Goal: Transaction & Acquisition: Purchase product/service

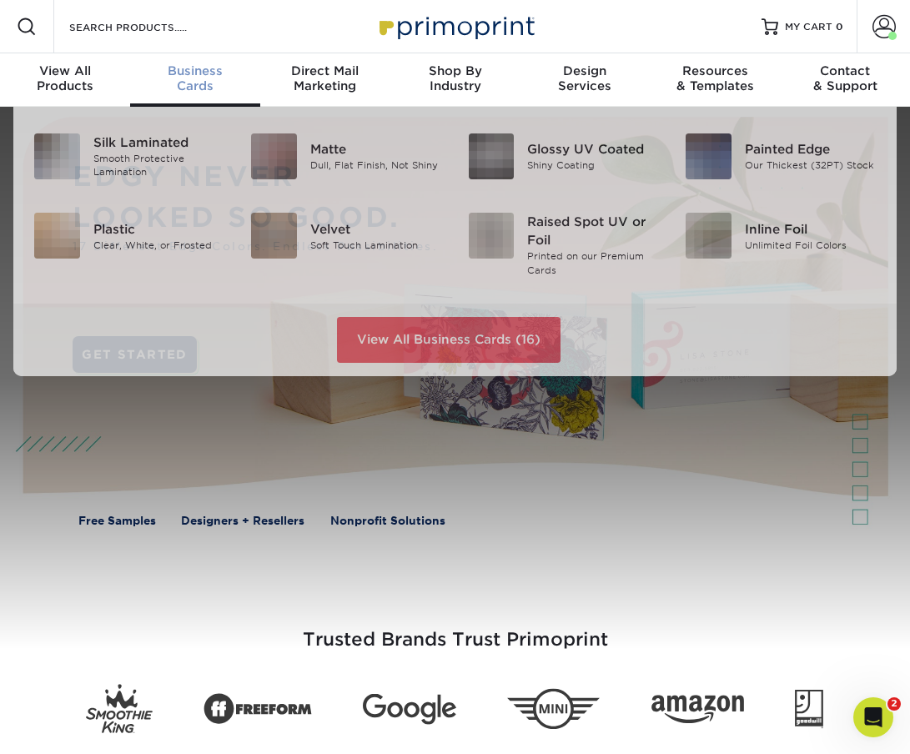
click at [218, 78] on div "Business Cards" at bounding box center [195, 78] width 130 height 30
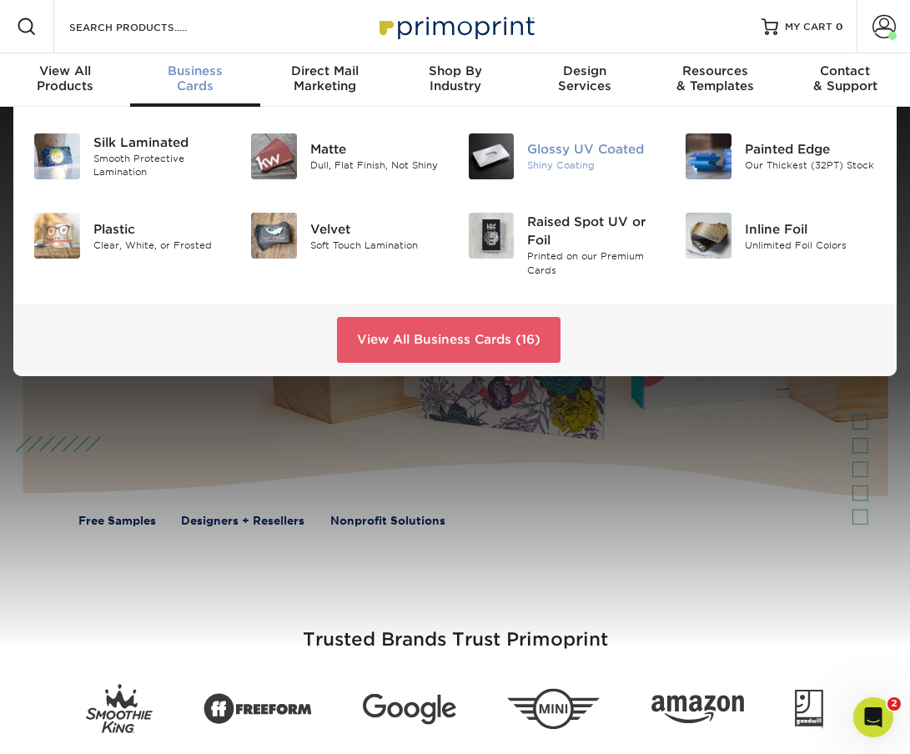
click at [571, 164] on div "Shiny Coating" at bounding box center [593, 166] width 133 height 14
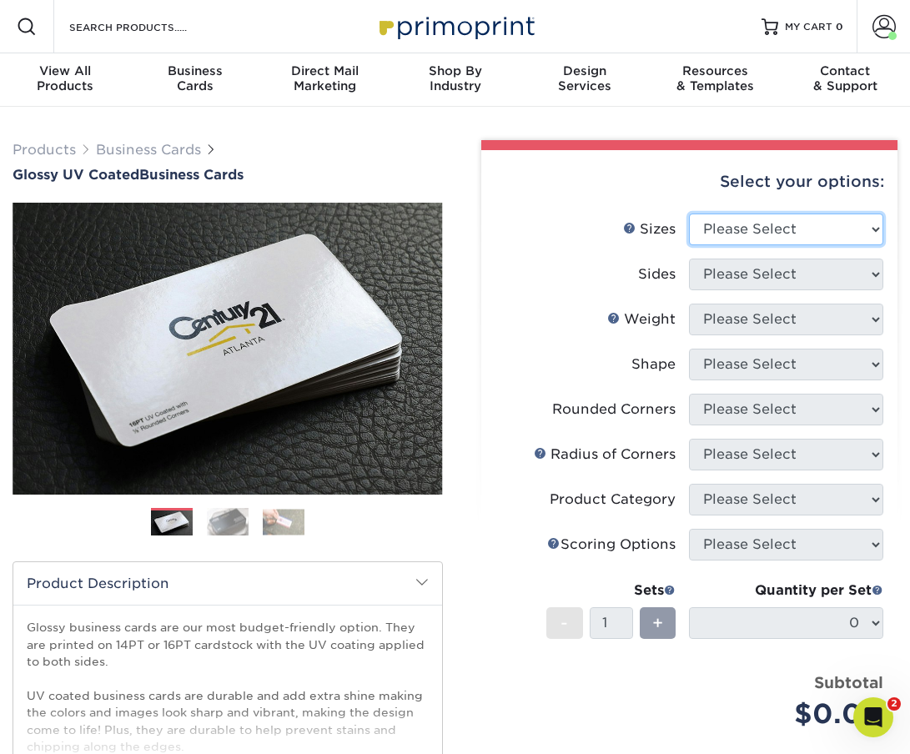
click at [764, 229] on select "Please Select 1.5" x 3.5" - Mini 1.75" x 3.5" - Mini 2" x 2" - Square 2" x 3" -…" at bounding box center [786, 230] width 194 height 32
select select "2.00x3.50"
click at [689, 214] on select "Please Select 1.5" x 3.5" - Mini 1.75" x 3.5" - Mini 2" x 2" - Square 2" x 3" -…" at bounding box center [786, 230] width 194 height 32
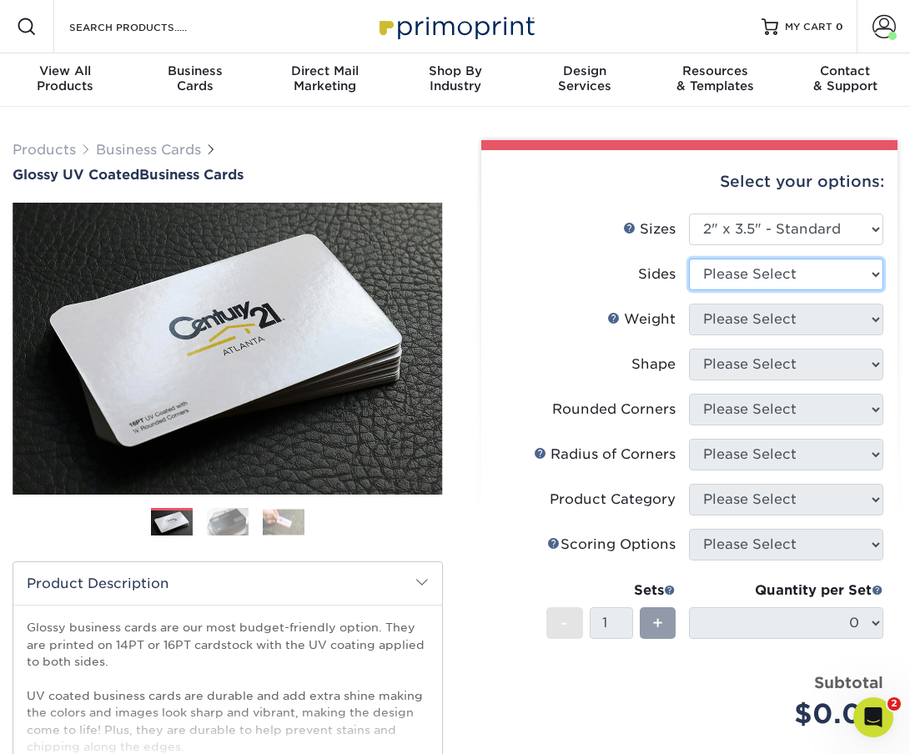
click at [733, 262] on select "Please Select Print Both Sides Print Front Only" at bounding box center [786, 275] width 194 height 32
select select "13abbda7-1d64-4f25-8bb2-c179b224825d"
click at [689, 259] on select "Please Select Print Both Sides Print Front Only" at bounding box center [786, 275] width 194 height 32
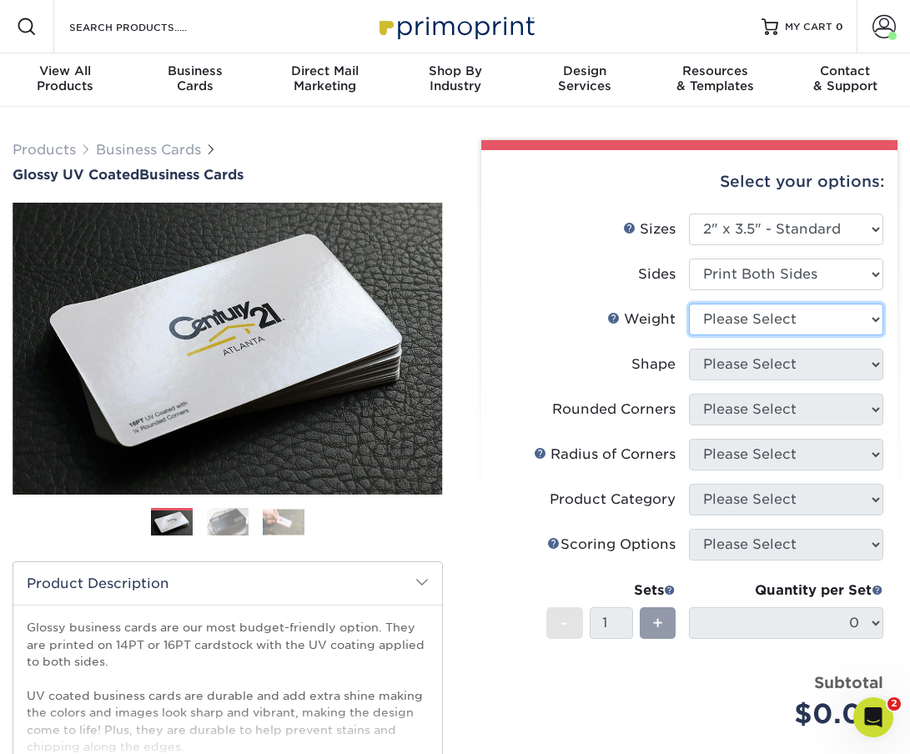
click at [720, 317] on select "Please Select 16PT 14PT" at bounding box center [786, 320] width 194 height 32
select select "14PT"
click at [689, 304] on select "Please Select 16PT 14PT" at bounding box center [786, 320] width 194 height 32
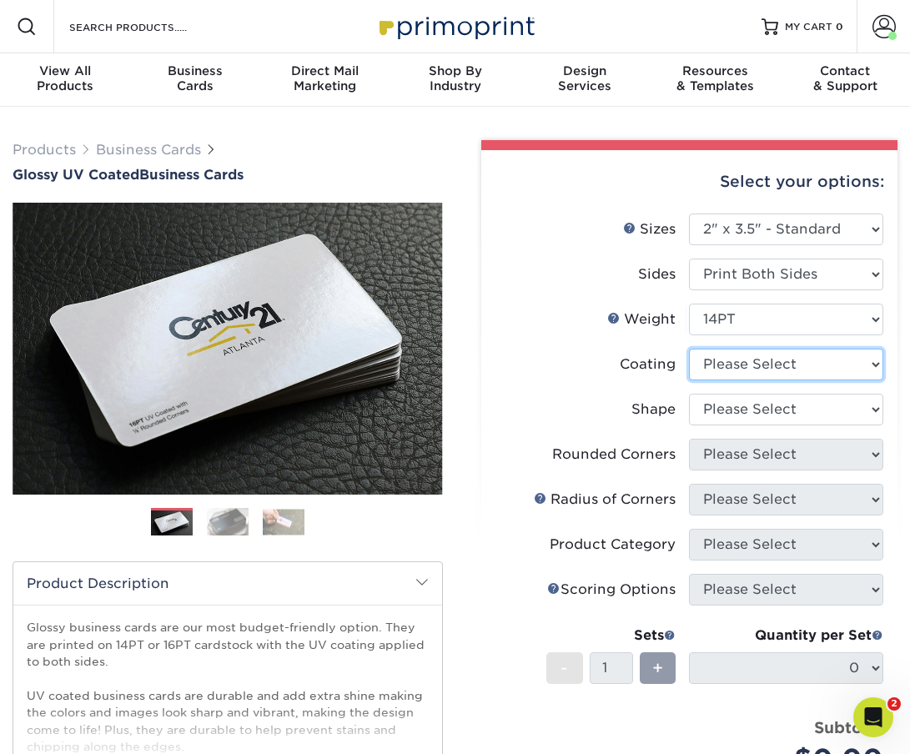
click at [728, 365] on select at bounding box center [786, 365] width 194 height 32
select select "ae367451-b2b8-45df-a344-0f05b6a12993"
click at [689, 349] on select at bounding box center [786, 365] width 194 height 32
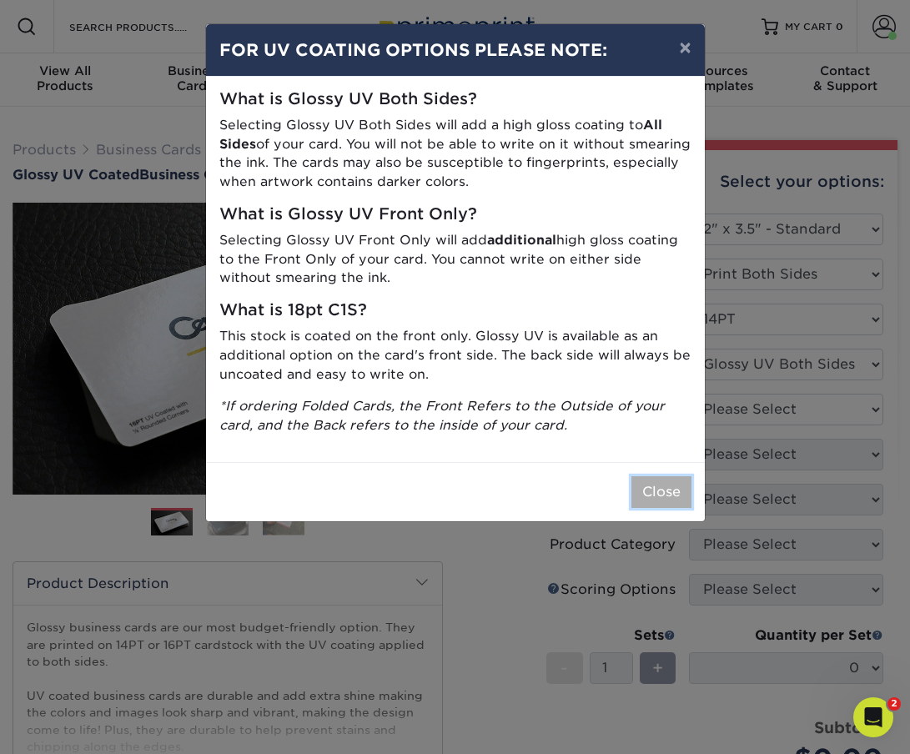
click at [667, 491] on button "Close" at bounding box center [662, 492] width 60 height 32
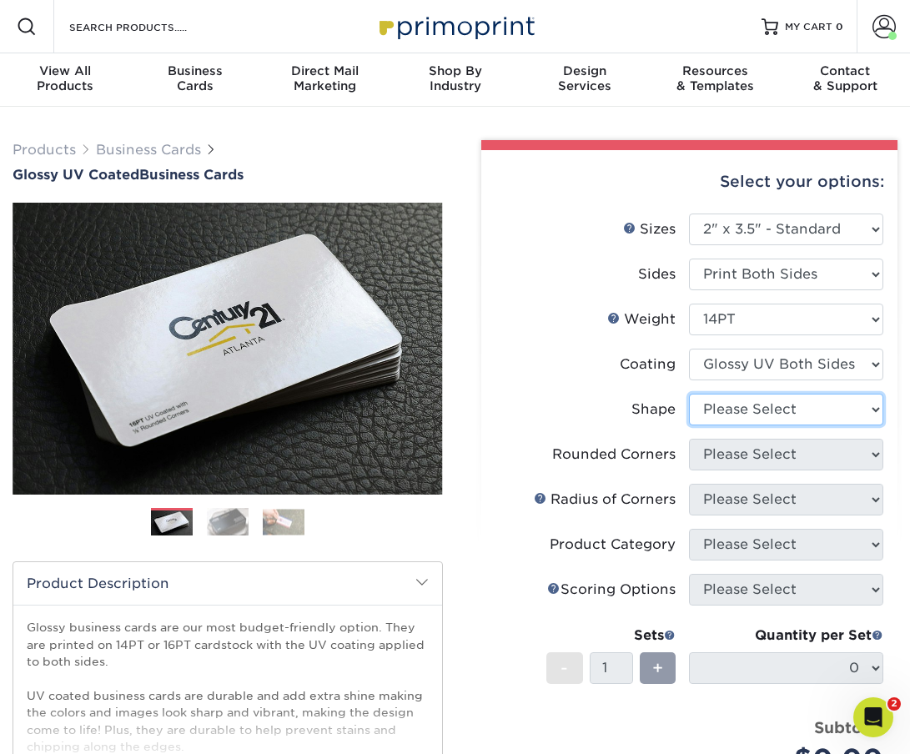
click at [740, 409] on select "Please Select Standard" at bounding box center [786, 410] width 194 height 32
select select "standard"
click at [689, 394] on select "Please Select Standard" at bounding box center [786, 410] width 194 height 32
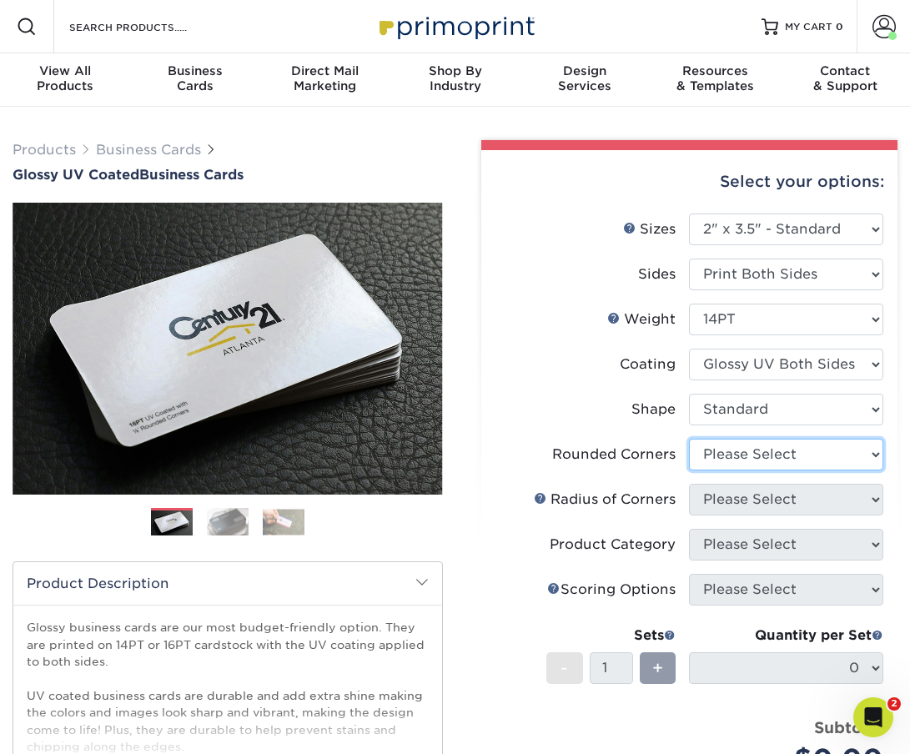
click at [764, 454] on select "Please Select Yes - Round 2 Corners Yes - Round 4 Corners No" at bounding box center [786, 455] width 194 height 32
select select "0"
click at [689, 439] on select "Please Select Yes - Round 2 Corners Yes - Round 4 Corners No" at bounding box center [786, 455] width 194 height 32
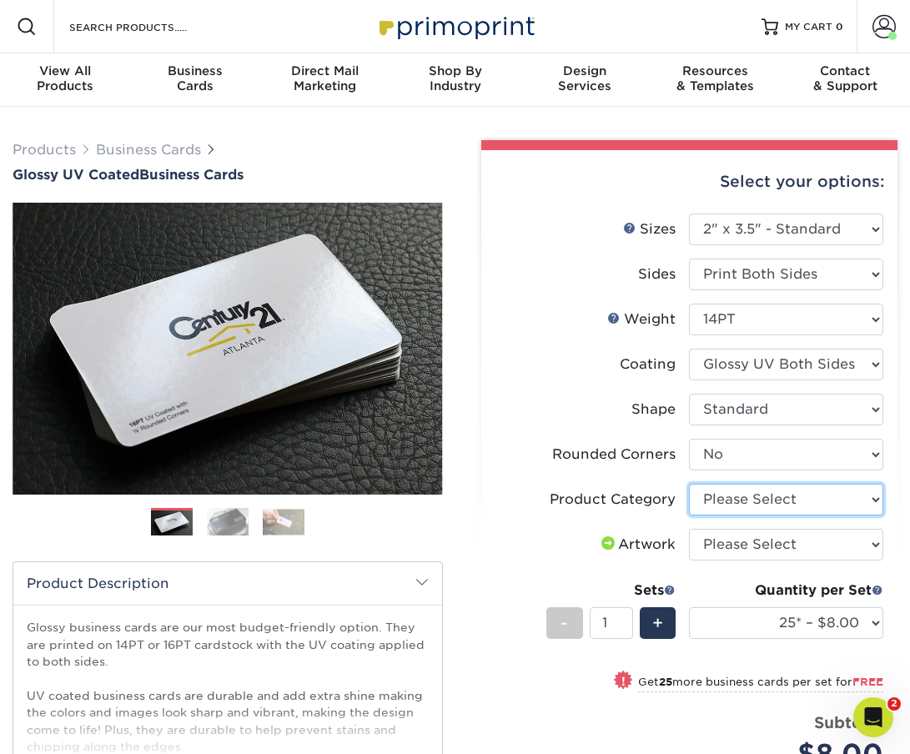
click at [754, 498] on select "Please Select Business Cards" at bounding box center [786, 500] width 194 height 32
select select "3b5148f1-0588-4f88-a218-97bcfdce65c1"
click at [689, 484] on select "Please Select Business Cards" at bounding box center [786, 500] width 194 height 32
click at [739, 541] on select "Please Select I will upload files I need a design - $100" at bounding box center [786, 545] width 194 height 32
select select "upload"
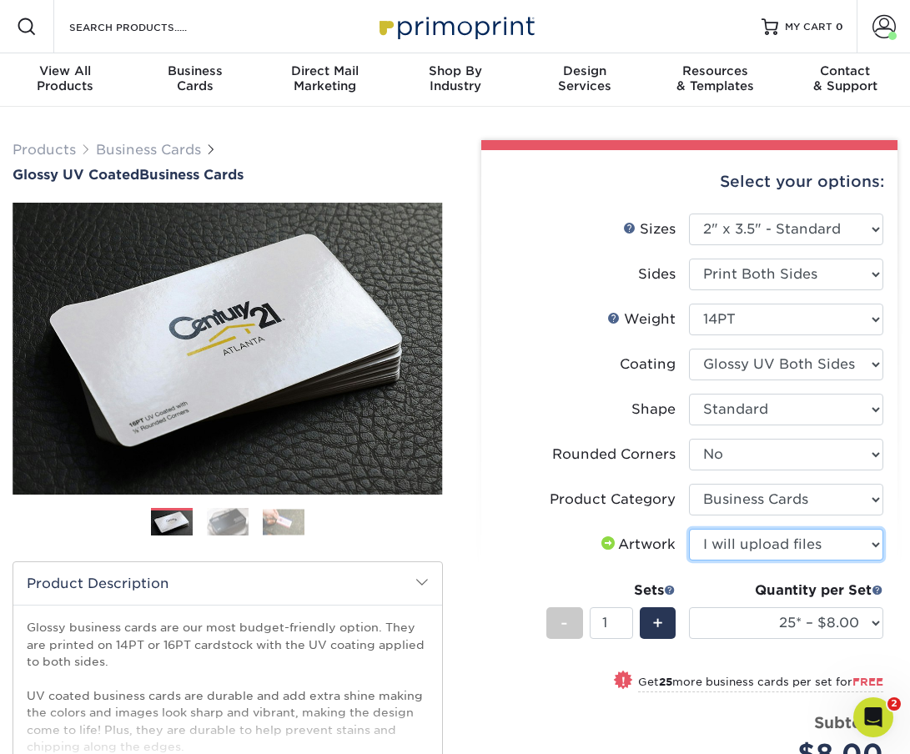
click at [689, 529] on select "Please Select I will upload files I need a design - $100" at bounding box center [786, 545] width 194 height 32
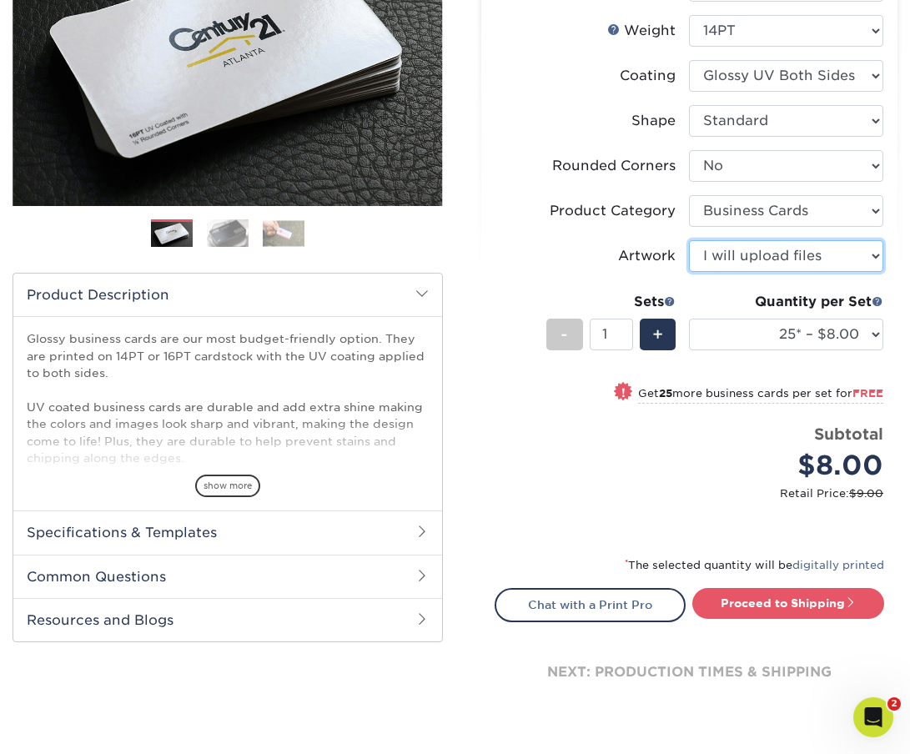
scroll to position [294, 0]
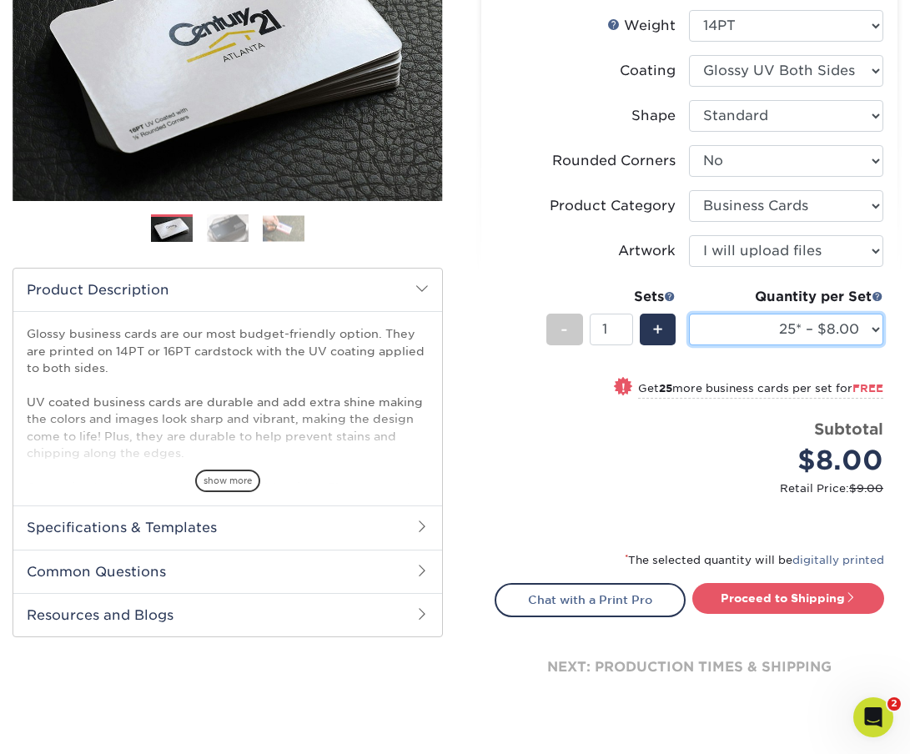
click at [766, 332] on select "25* – $8.00 50* – $8.00 100* – $8.00 250* – $15.00 500 – $30.00 1000 – $37.00 2…" at bounding box center [786, 330] width 194 height 32
select select "40000 – $841.00"
click at [689, 314] on select "25* – $8.00 50* – $8.00 100* – $8.00 250* – $15.00 500 – $30.00 1000 – $37.00 2…" at bounding box center [786, 330] width 194 height 32
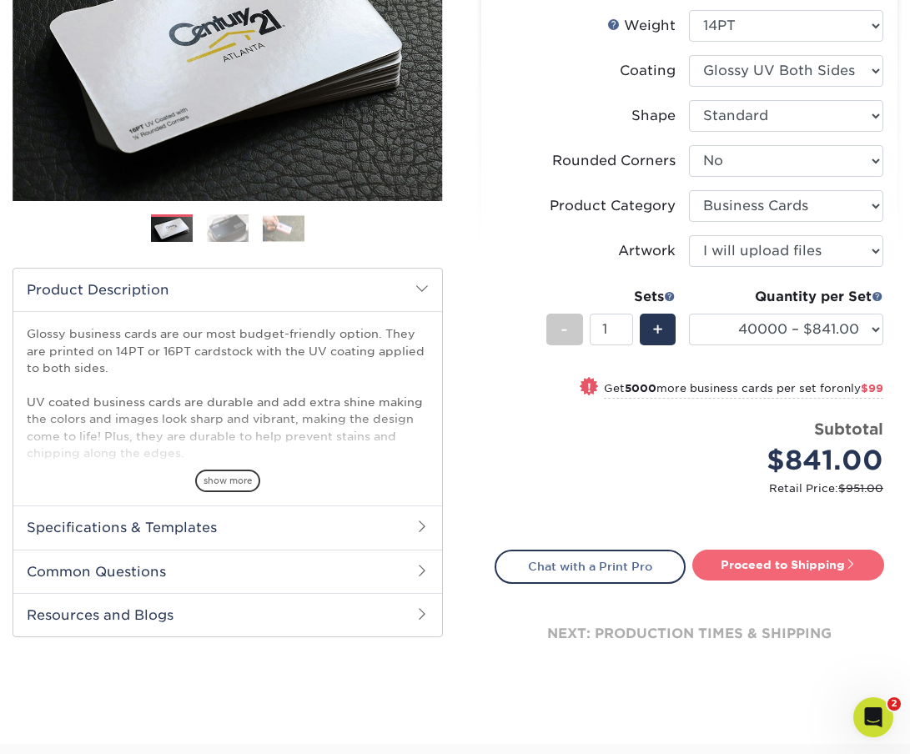
click at [766, 554] on link "Proceed to Shipping" at bounding box center [788, 565] width 192 height 30
type input "Set 1"
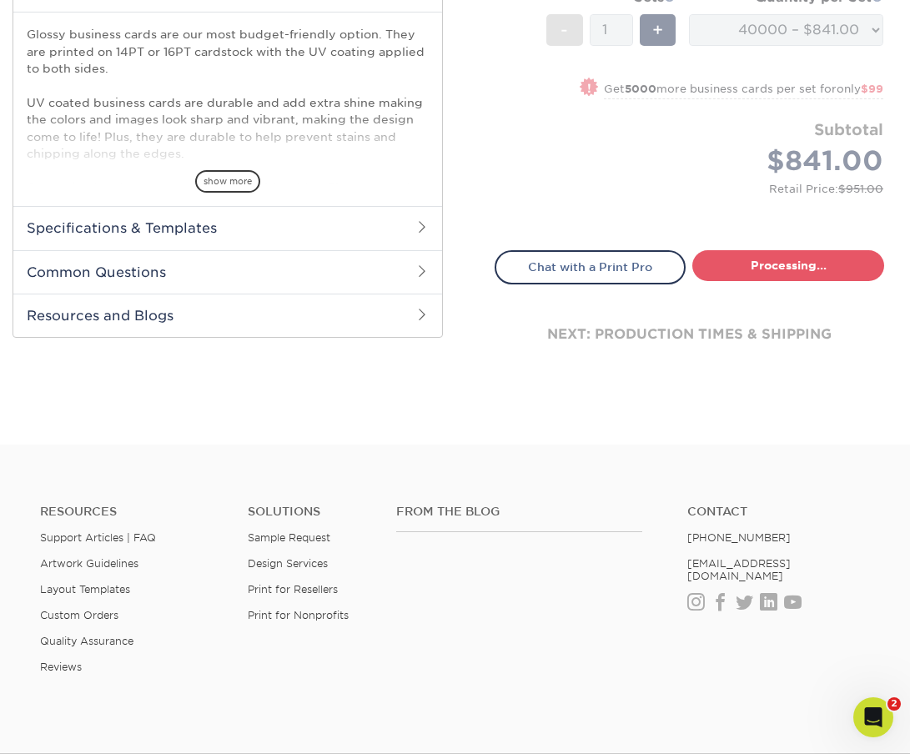
select select "e5940801-453d-47b9-9cad-cb796d72ddd0"
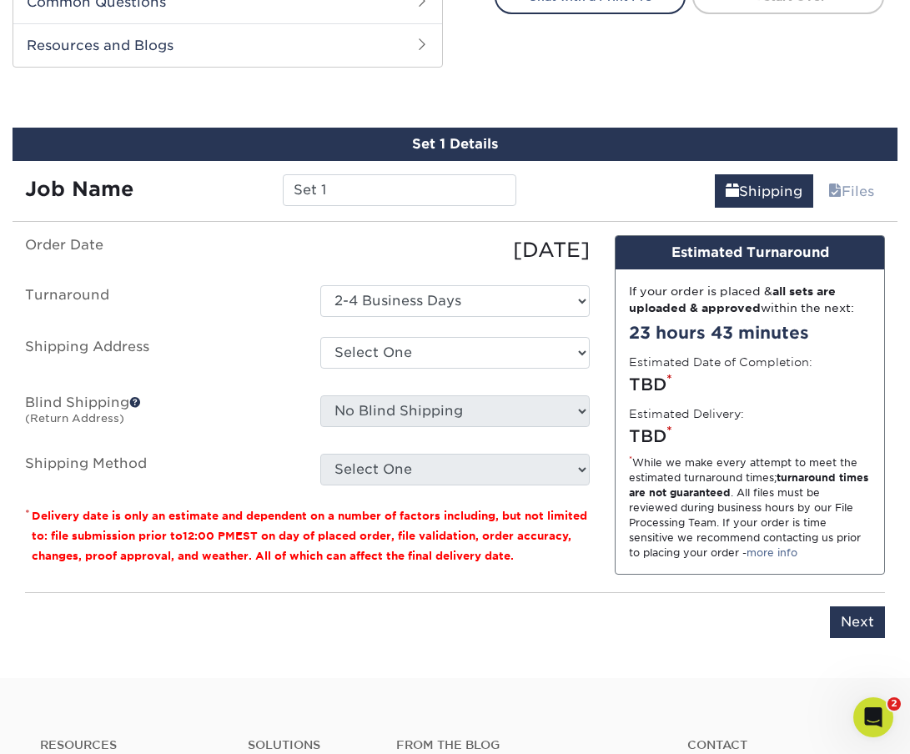
scroll to position [889, 0]
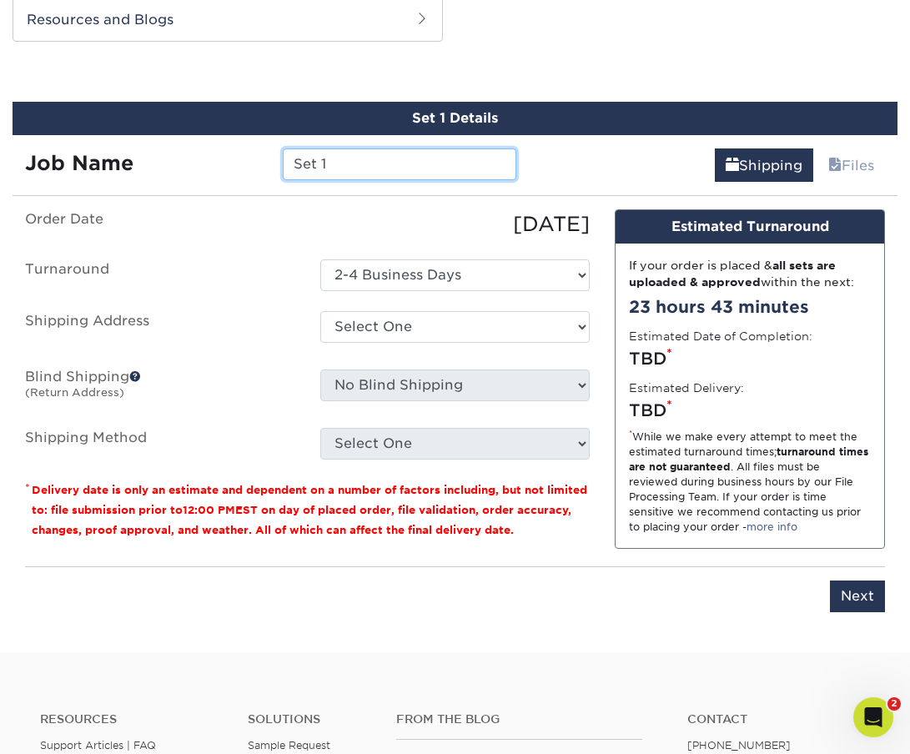
drag, startPoint x: 321, startPoint y: 159, endPoint x: 260, endPoint y: 150, distance: 61.6
click at [260, 150] on div "Job Name Set 1" at bounding box center [271, 164] width 516 height 32
type input "PV-Uber_BC"
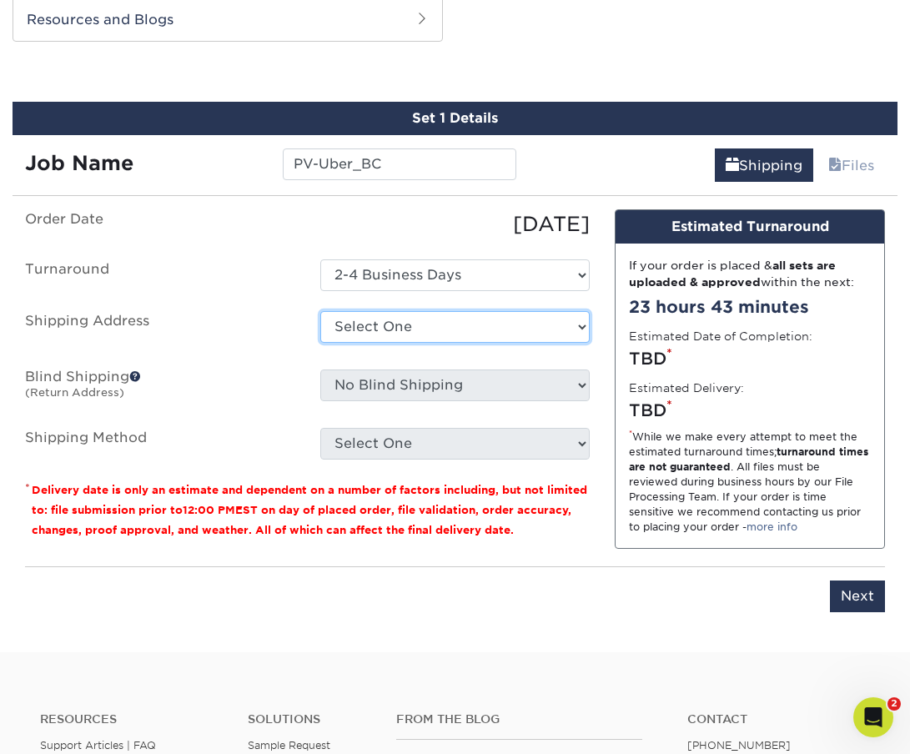
click at [384, 322] on select "Select One Getaways Jessica Hetzel Philadelphia / New Jersey Inventory Center +…" at bounding box center [455, 327] width 270 height 32
select select "58208"
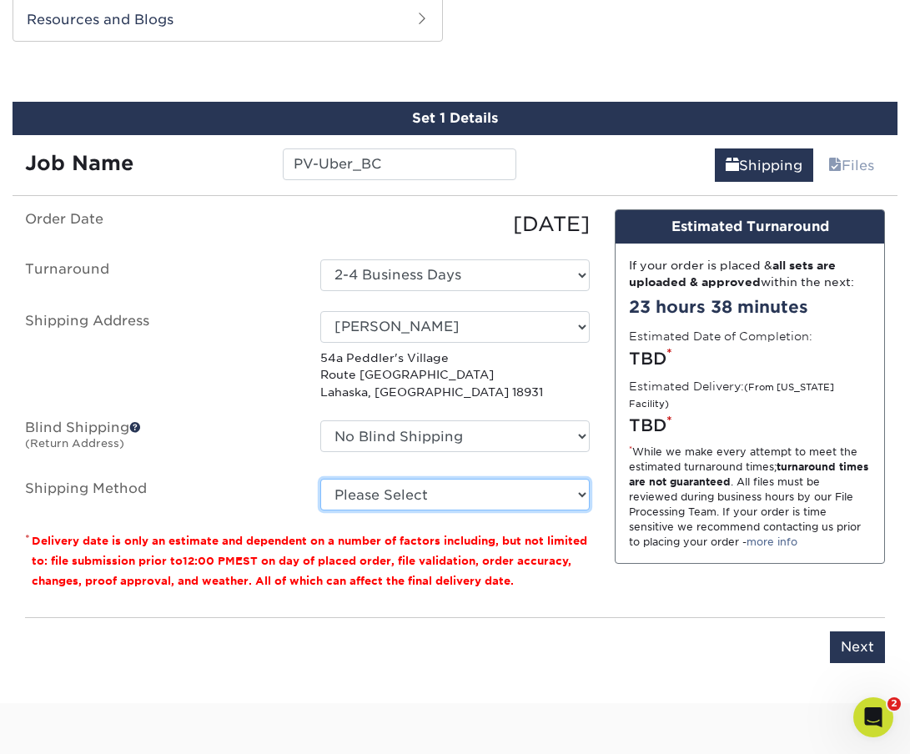
click at [359, 492] on select "Please Select Ground Shipping (+$88.31) 3 Day Shipping Service (+$101.60) 2 Day…" at bounding box center [455, 495] width 270 height 32
select select "03"
click at [320, 479] on select "Please Select Ground Shipping (+$88.31) 3 Day Shipping Service (+$101.60) 2 Day…" at bounding box center [455, 495] width 270 height 32
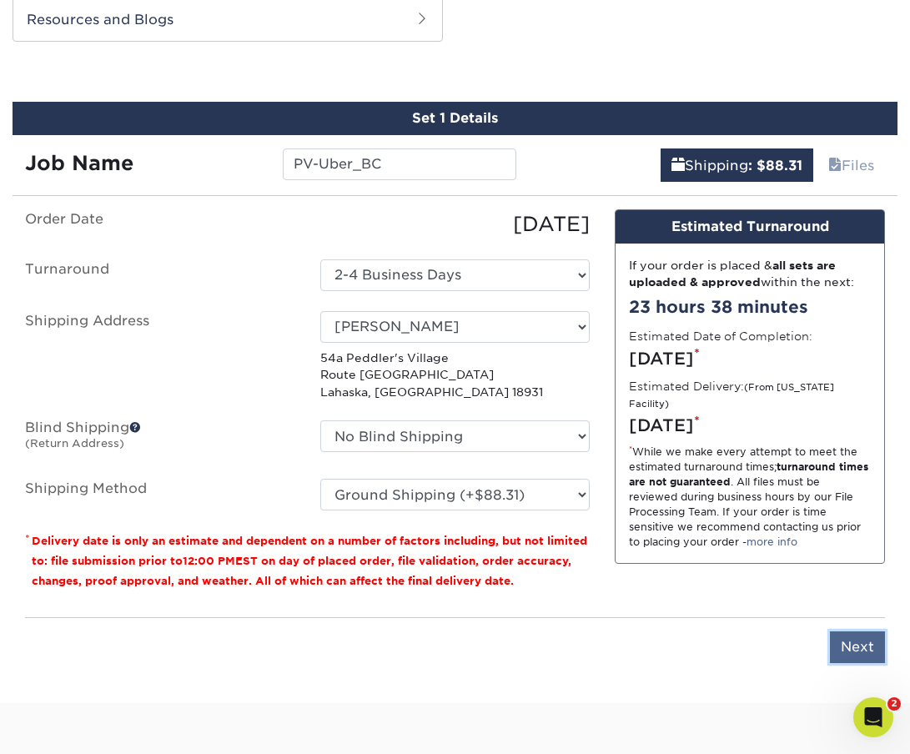
click at [853, 644] on input "Next" at bounding box center [857, 648] width 55 height 32
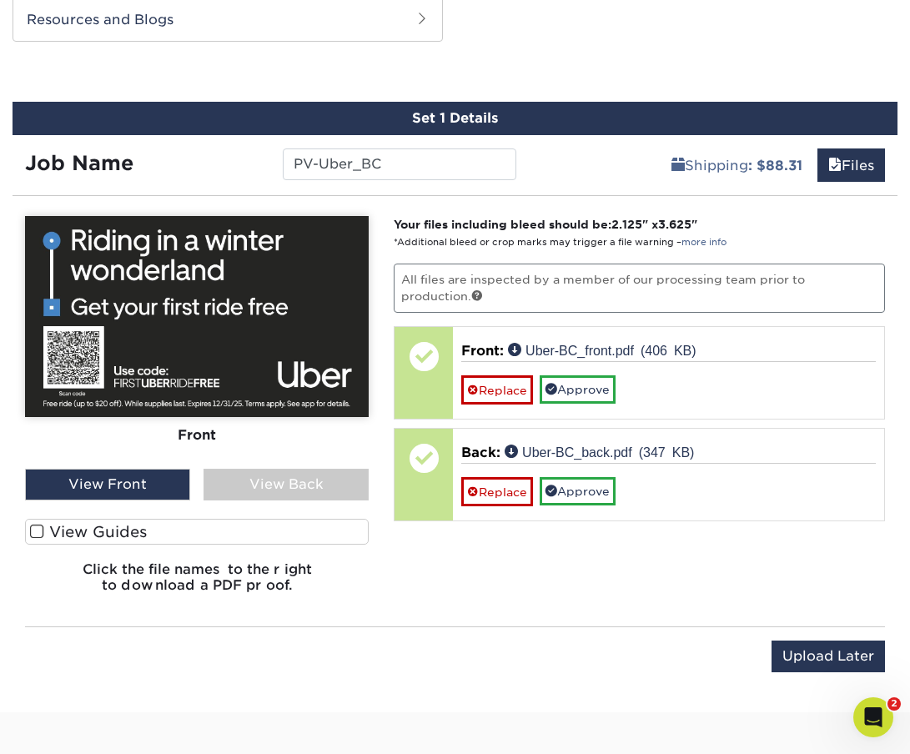
click at [89, 531] on label "View Guides" at bounding box center [197, 532] width 344 height 26
click at [0, 0] on input "View Guides" at bounding box center [0, 0] width 0 height 0
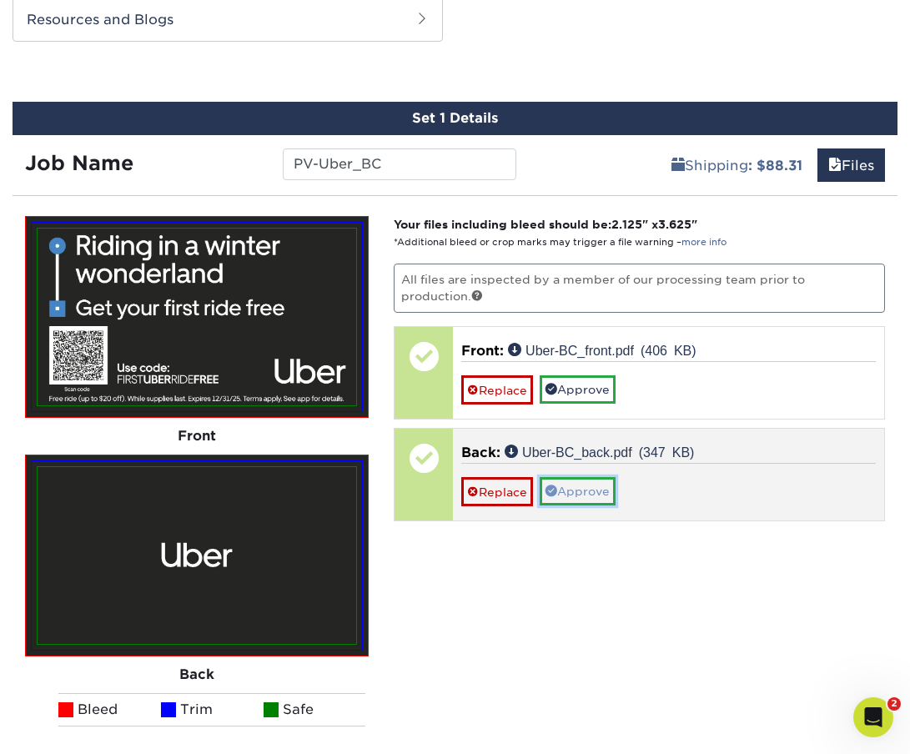
click at [586, 488] on link "Approve" at bounding box center [578, 491] width 76 height 28
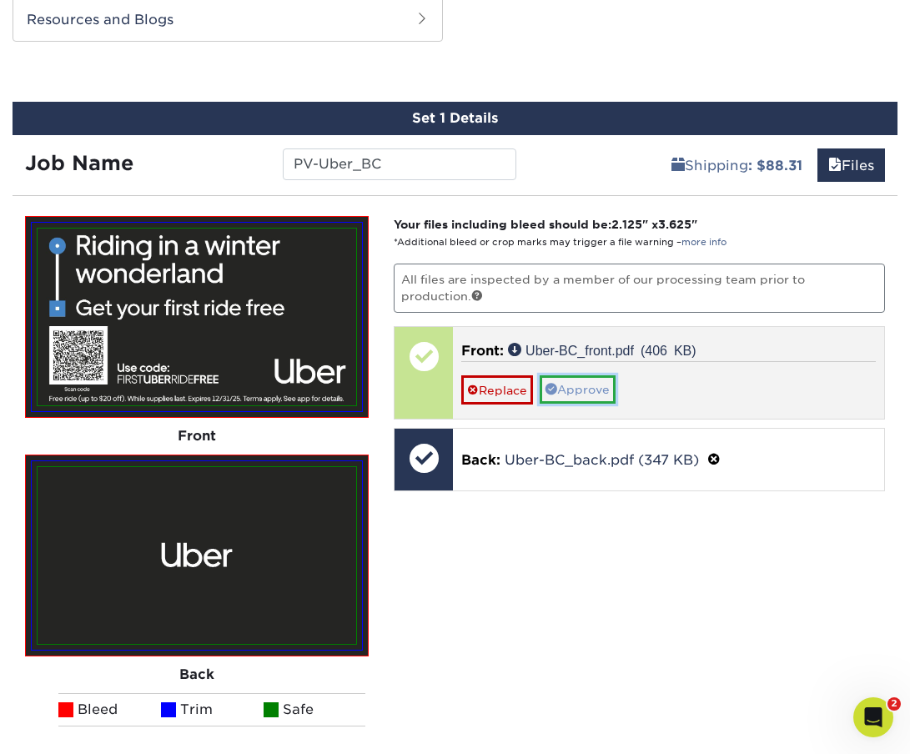
click at [583, 385] on link "Approve" at bounding box center [578, 389] width 76 height 28
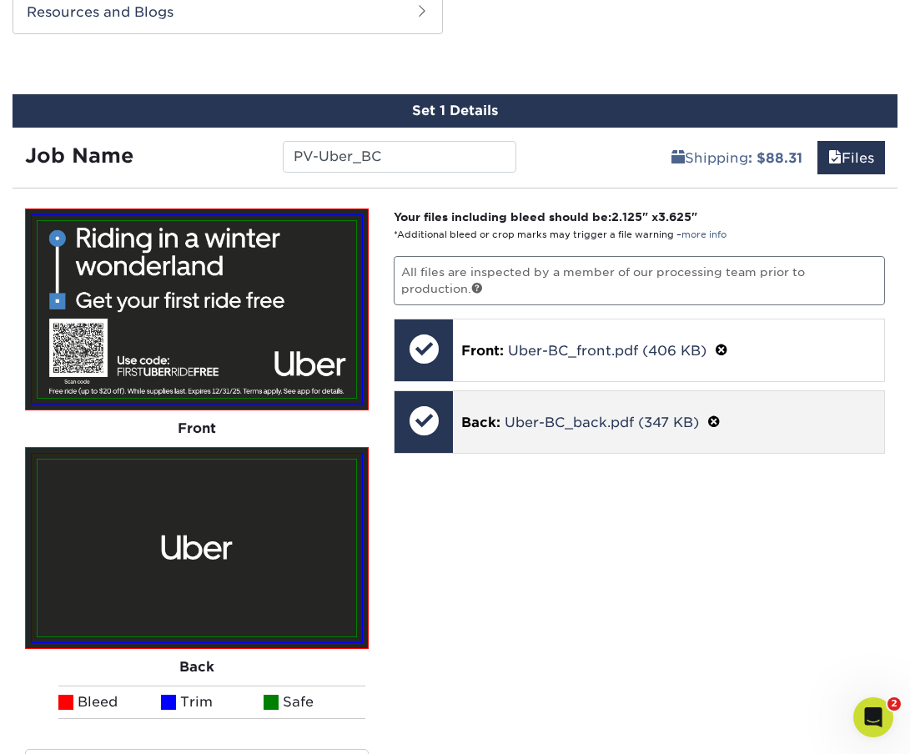
scroll to position [894, 0]
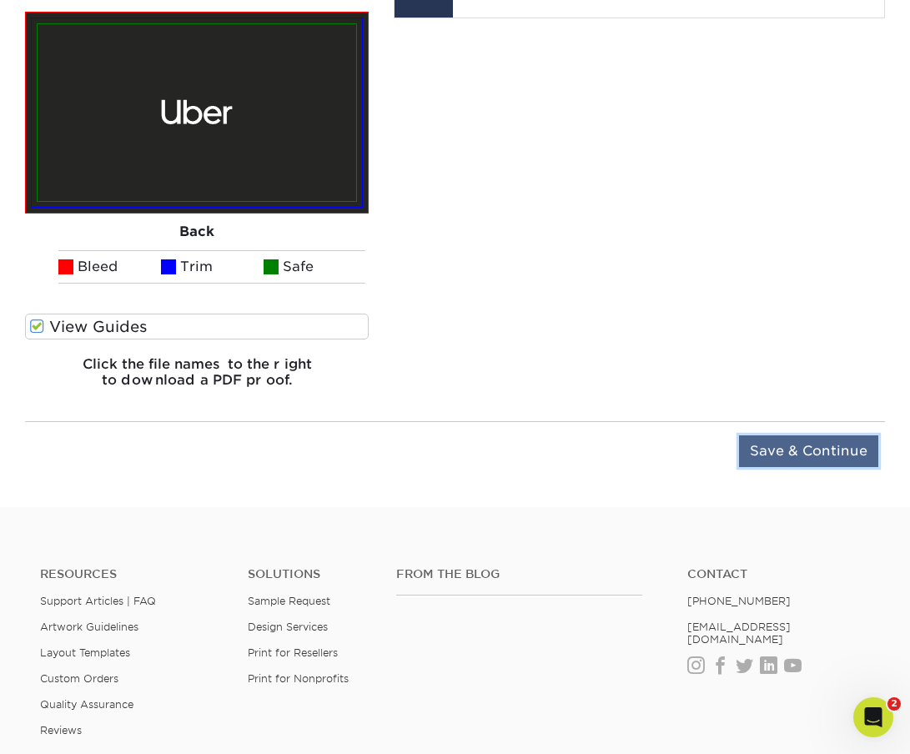
click at [783, 455] on input "Save & Continue" at bounding box center [808, 451] width 139 height 32
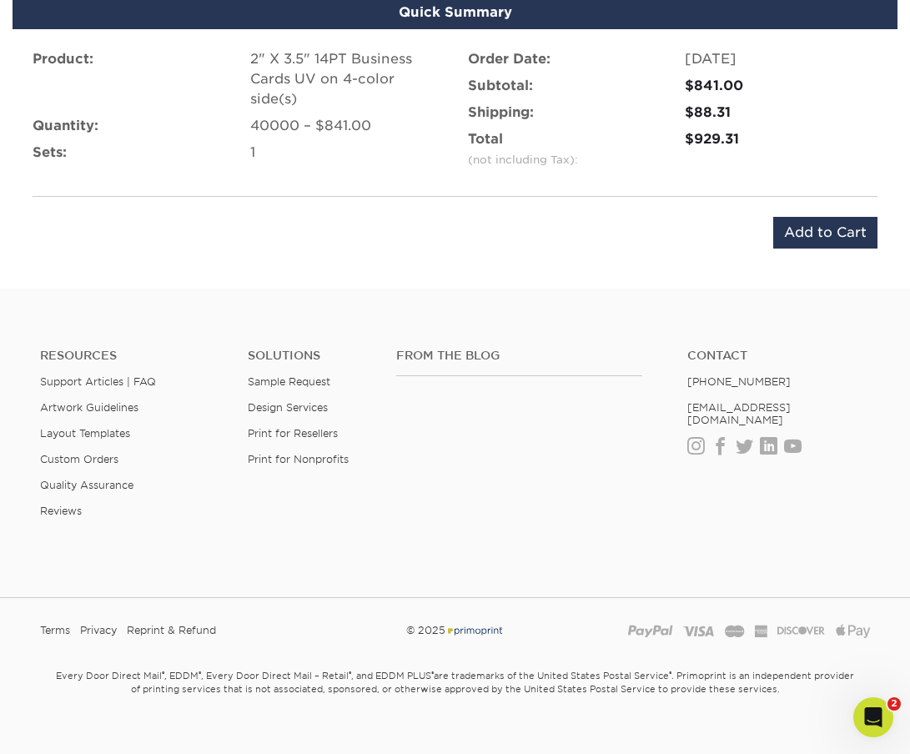
scroll to position [1095, 0]
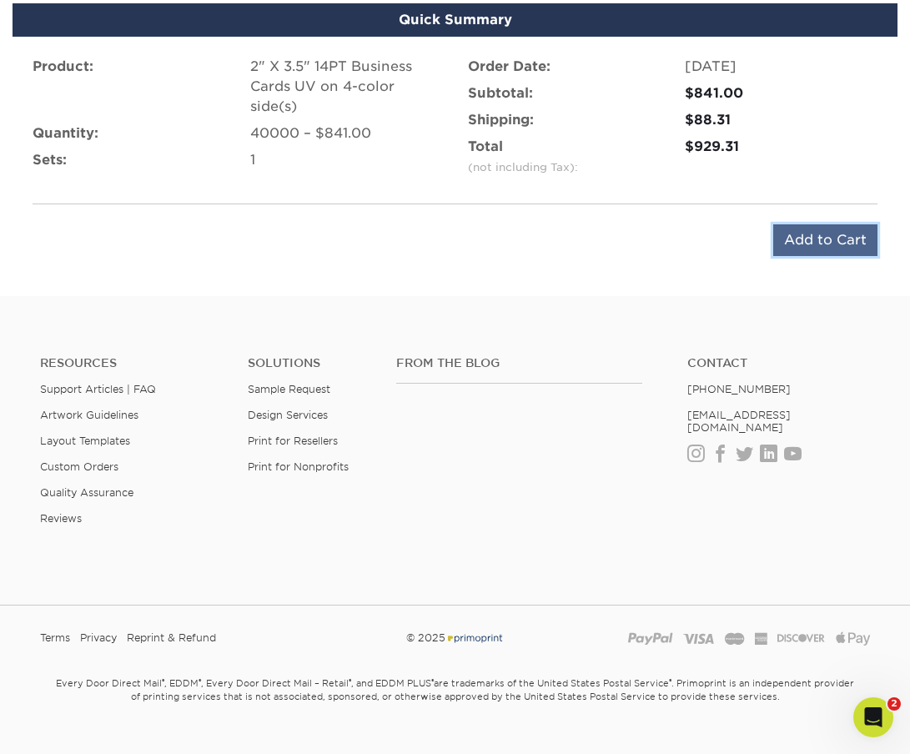
click at [803, 236] on input "Add to Cart" at bounding box center [825, 240] width 104 height 32
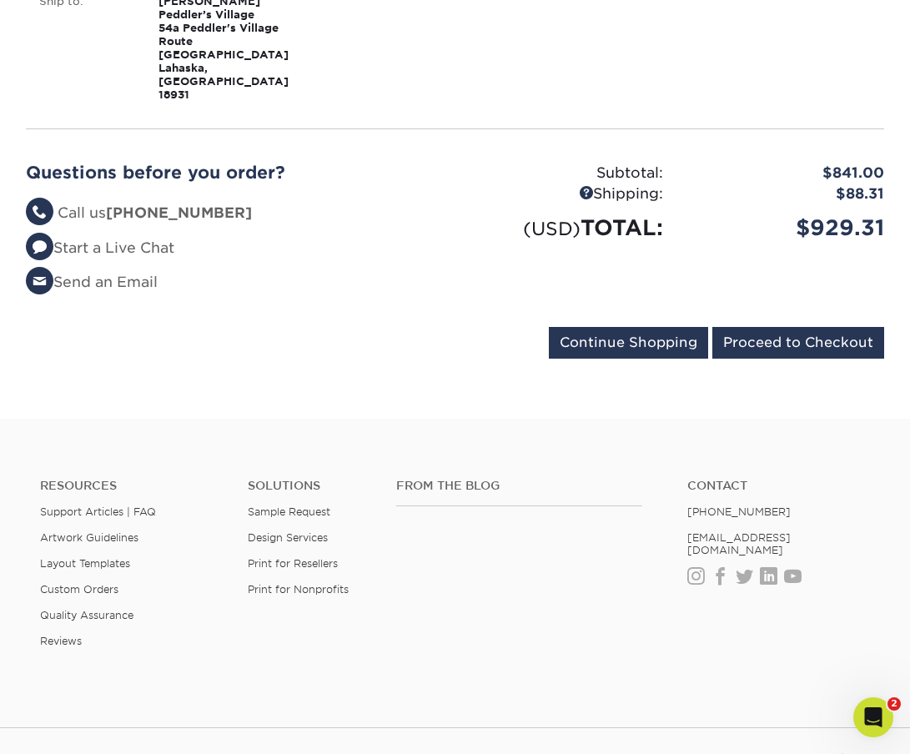
scroll to position [405, 0]
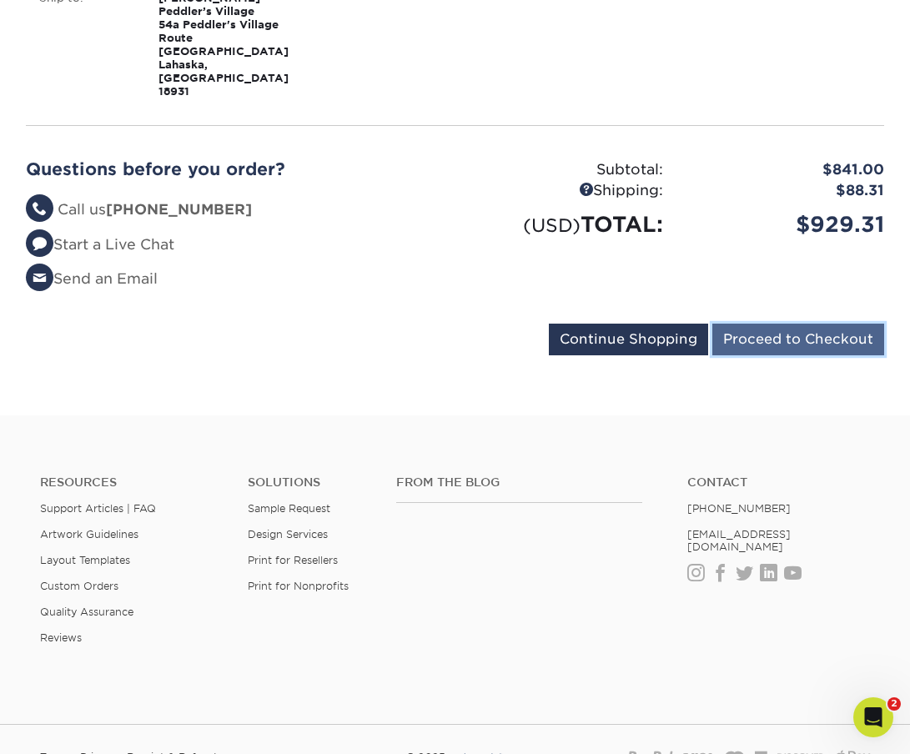
click at [778, 324] on input "Proceed to Checkout" at bounding box center [798, 340] width 172 height 32
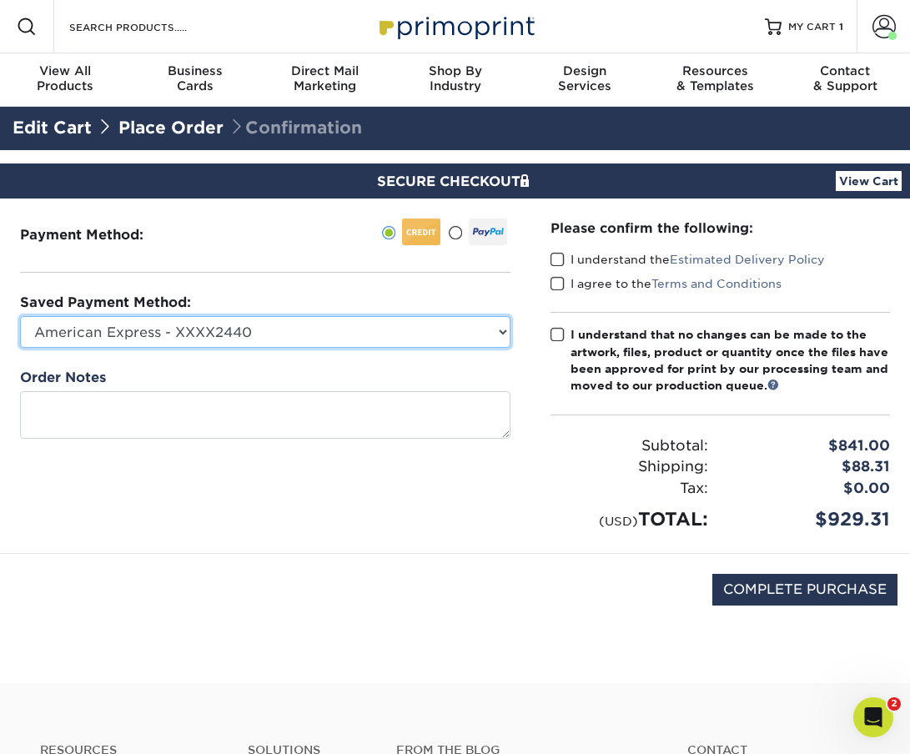
click at [194, 339] on select "American Express - XXXX2440 American Express - XXXX1715 American Express - XXXX…" at bounding box center [265, 332] width 491 height 32
select select
click at [20, 316] on select "American Express - XXXX2440 American Express - XXXX1715 American Express - XXXX…" at bounding box center [265, 332] width 491 height 32
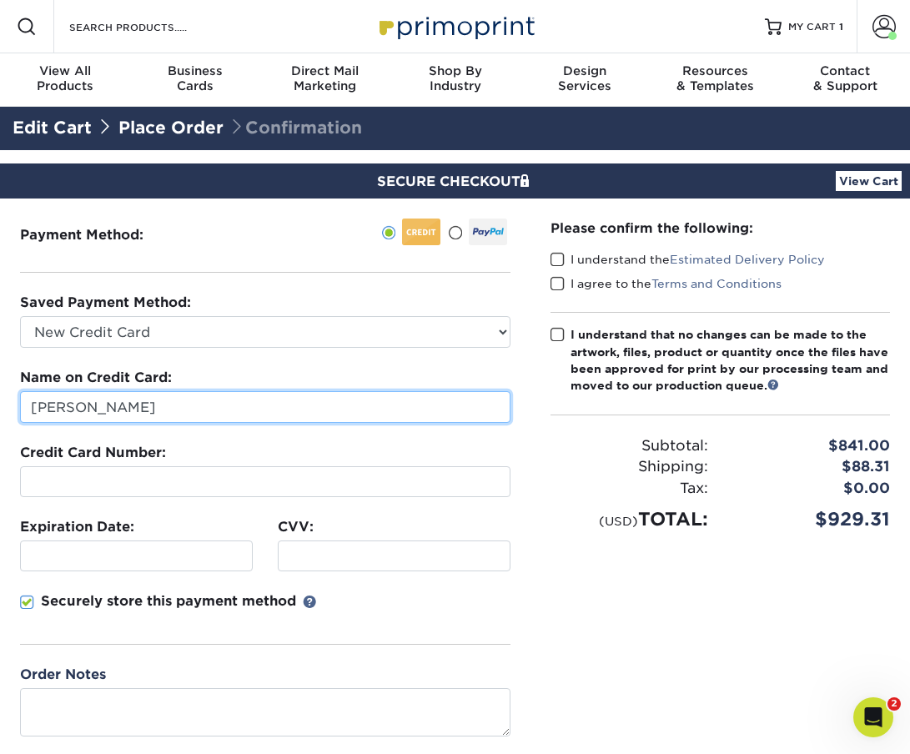
drag, startPoint x: 166, startPoint y: 410, endPoint x: -165, endPoint y: 376, distance: 332.9
click at [0, 376] on html "Resources Menu Search Products Account Welcome, Jessica Primo Client Account Da…" at bounding box center [455, 687] width 910 height 1375
type input "Christine Triantos"
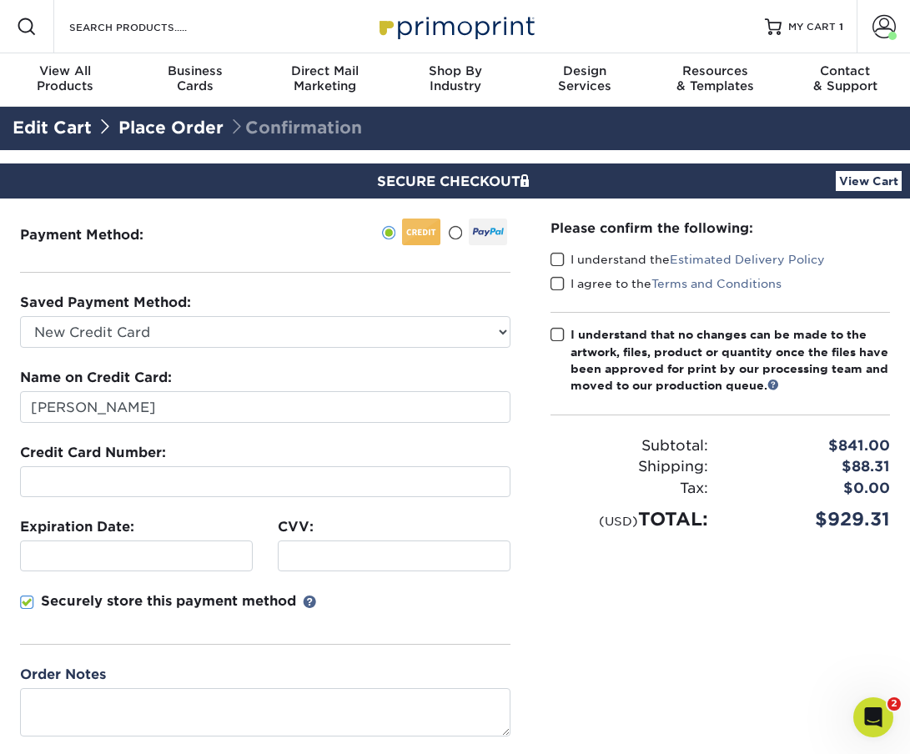
click at [27, 601] on span at bounding box center [27, 603] width 14 height 16
click at [0, 0] on input "Securely store this payment method" at bounding box center [0, 0] width 0 height 0
click at [554, 262] on span at bounding box center [558, 260] width 14 height 16
click at [0, 0] on input "I understand the Estimated Delivery Policy" at bounding box center [0, 0] width 0 height 0
drag, startPoint x: 556, startPoint y: 286, endPoint x: 558, endPoint y: 327, distance: 40.9
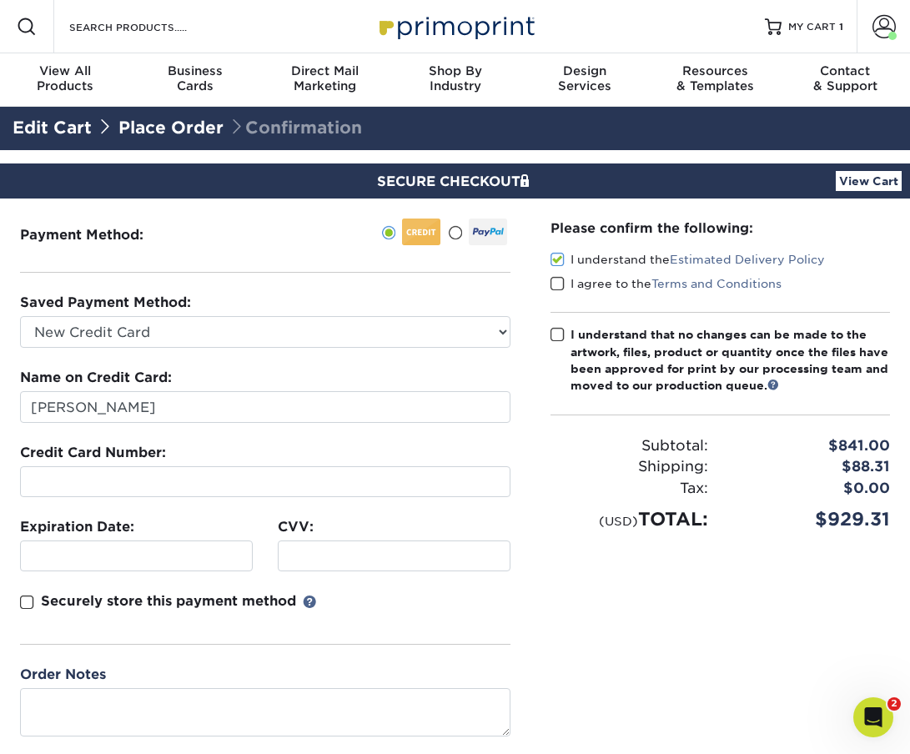
click at [556, 289] on span at bounding box center [558, 284] width 14 height 16
click at [0, 0] on input "I agree to the Terms and Conditions" at bounding box center [0, 0] width 0 height 0
click at [559, 340] on span at bounding box center [558, 335] width 14 height 16
click at [0, 0] on input "I understand that no changes can be made to the artwork, files, product or quan…" at bounding box center [0, 0] width 0 height 0
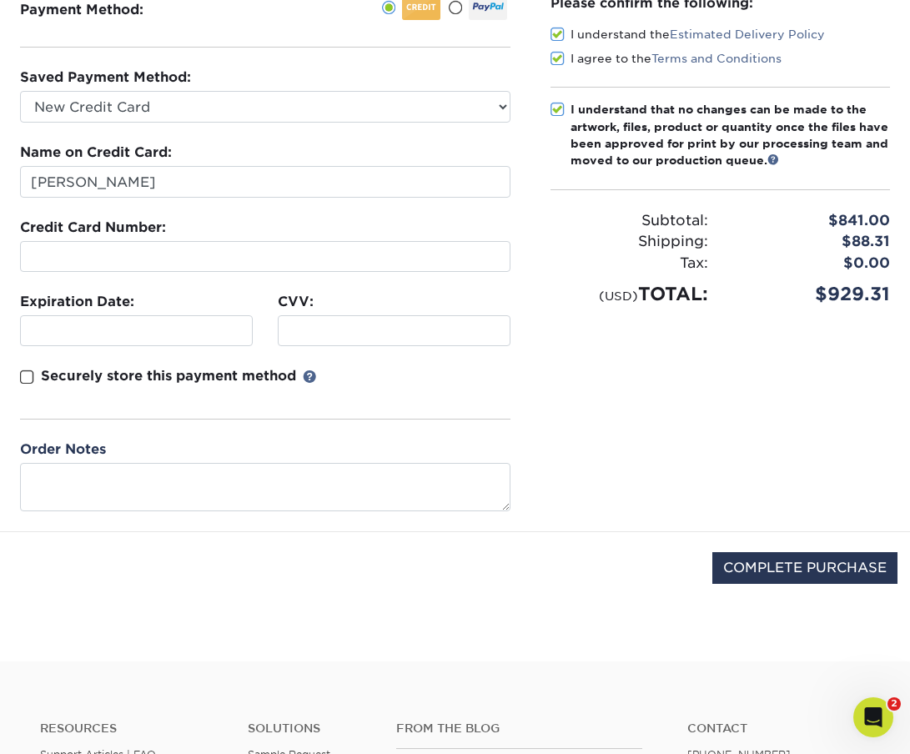
scroll to position [230, 0]
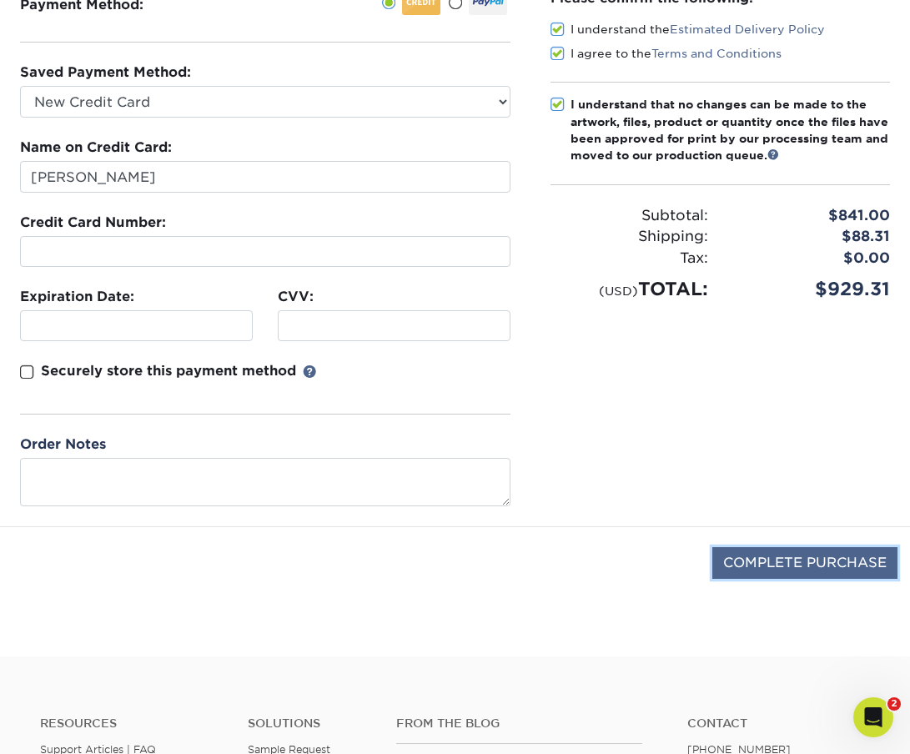
click at [817, 565] on input "COMPLETE PURCHASE" at bounding box center [804, 563] width 185 height 32
type input "PROCESSING, PLEASE WAIT..."
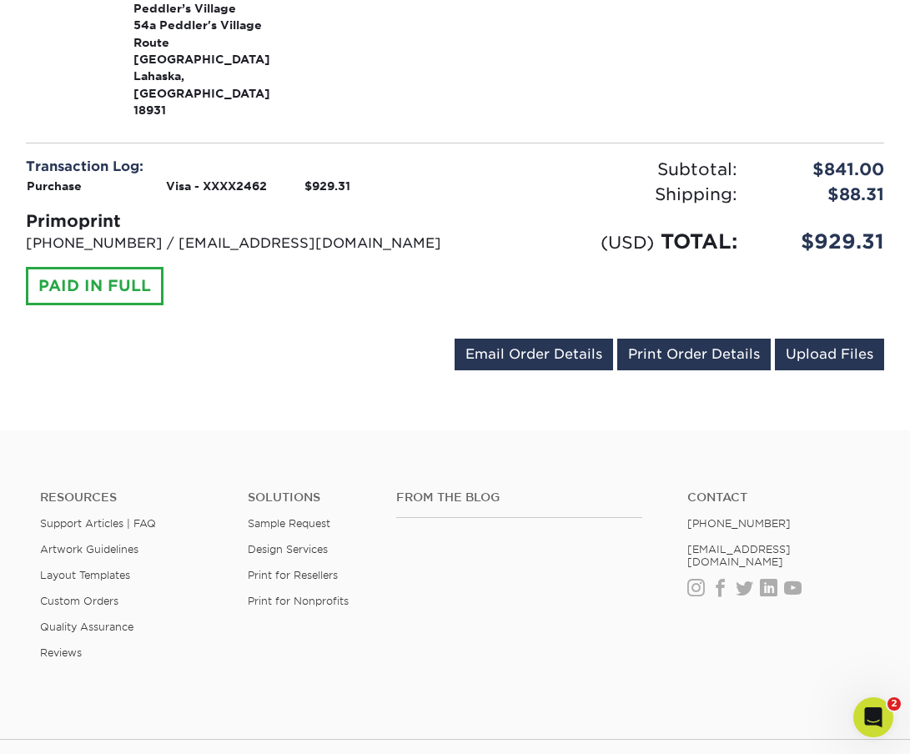
scroll to position [662, 0]
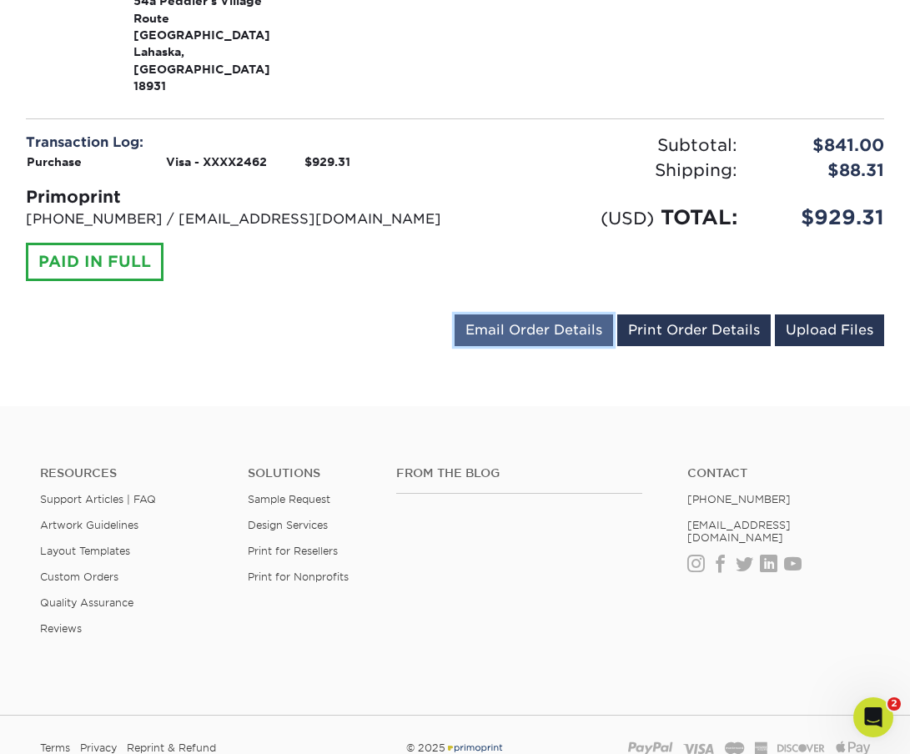
click at [509, 315] on link "Email Order Details" at bounding box center [534, 331] width 159 height 32
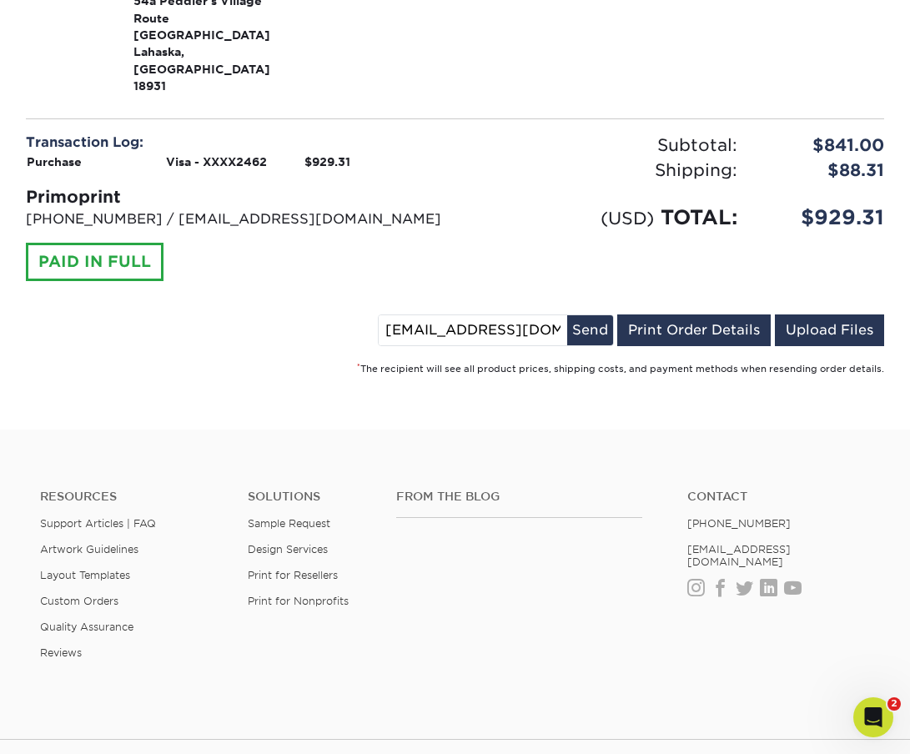
drag, startPoint x: 440, startPoint y: 295, endPoint x: 340, endPoint y: 289, distance: 100.3
click at [340, 315] on div "[EMAIL_ADDRESS][DOMAIN_NAME] Send Email Order Details Print Order Details Uploa…" at bounding box center [455, 334] width 858 height 38
type input "[EMAIL_ADDRESS][DOMAIN_NAME]"
click at [591, 315] on button "Send" at bounding box center [590, 330] width 46 height 30
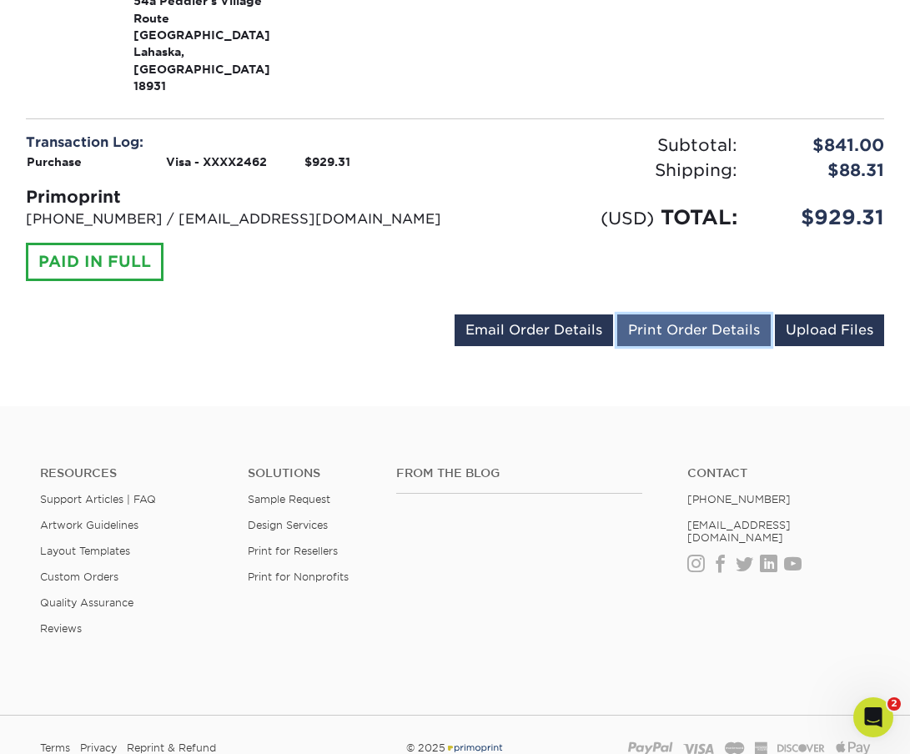
click at [688, 315] on link "Print Order Details" at bounding box center [694, 331] width 154 height 32
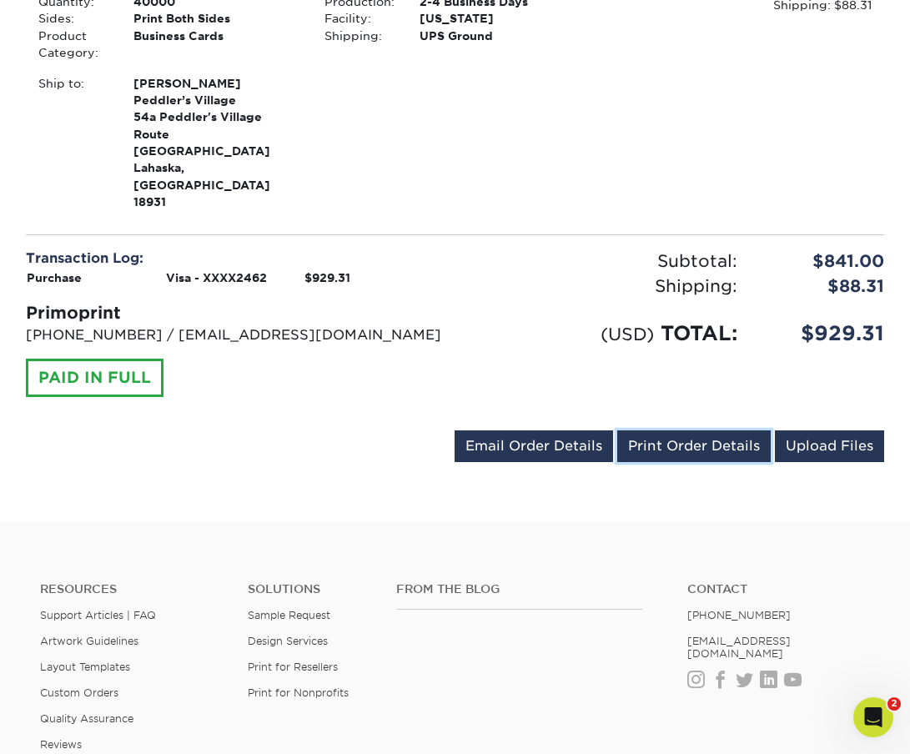
scroll to position [0, 0]
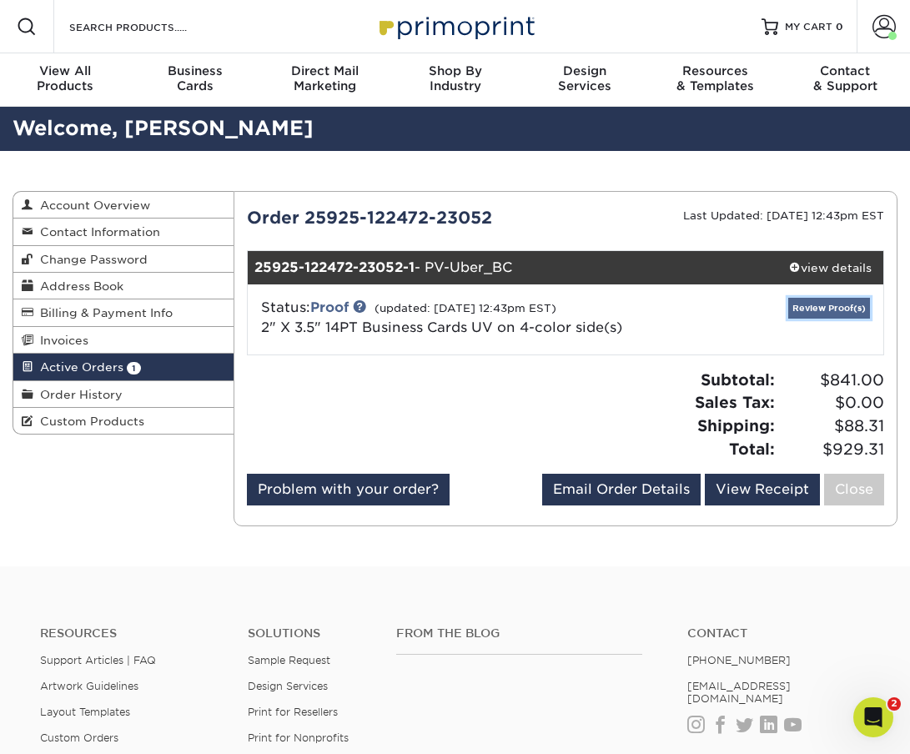
click at [797, 303] on link "Review Proof(s)" at bounding box center [829, 308] width 82 height 21
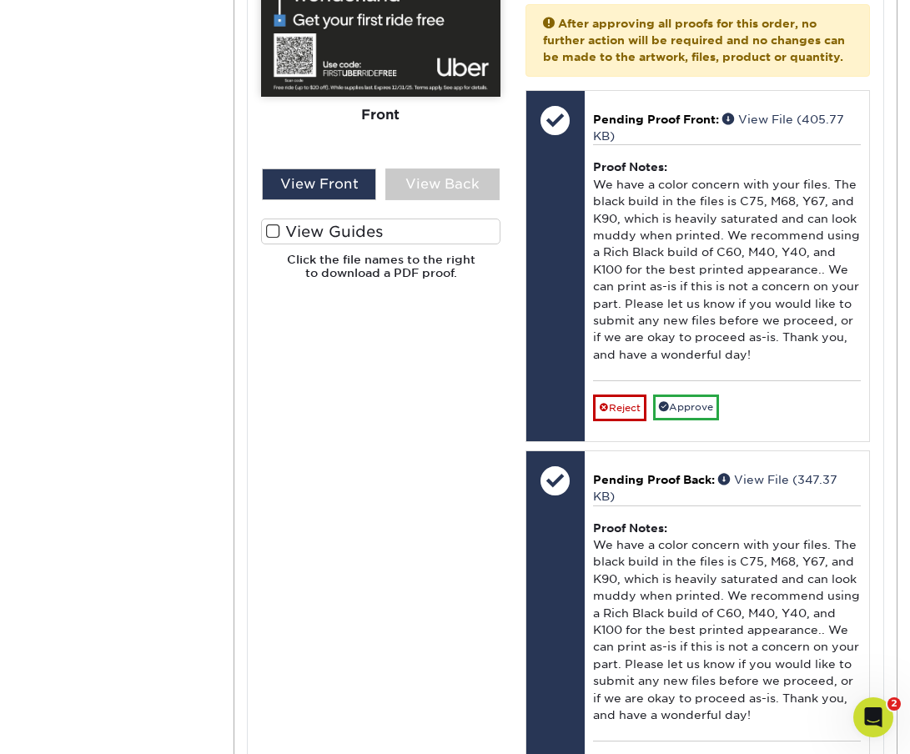
scroll to position [799, 0]
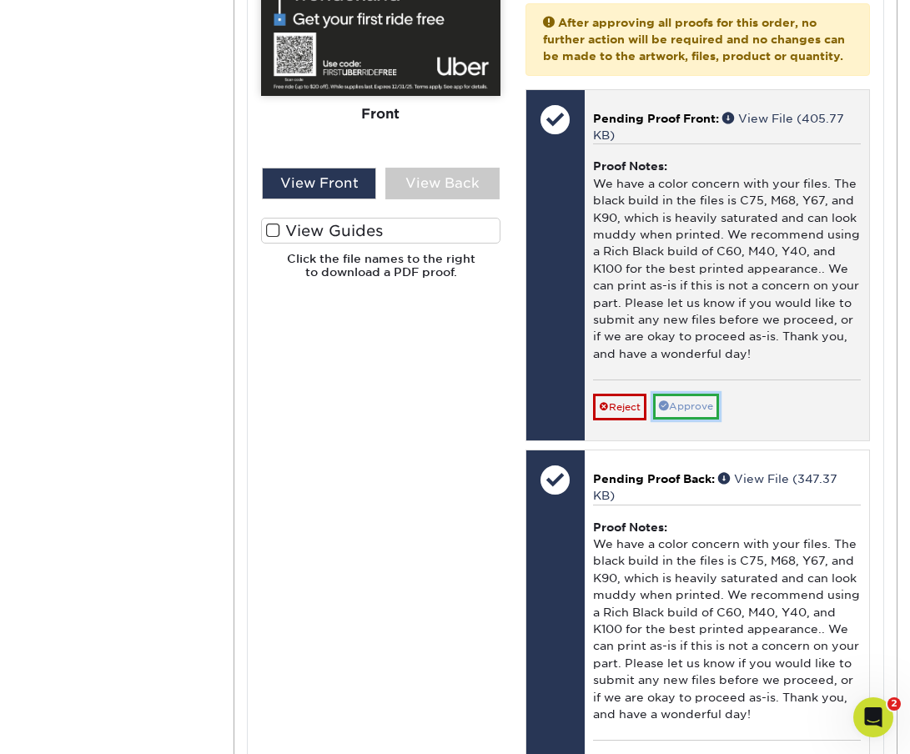
click at [692, 410] on link "Approve" at bounding box center [686, 407] width 66 height 26
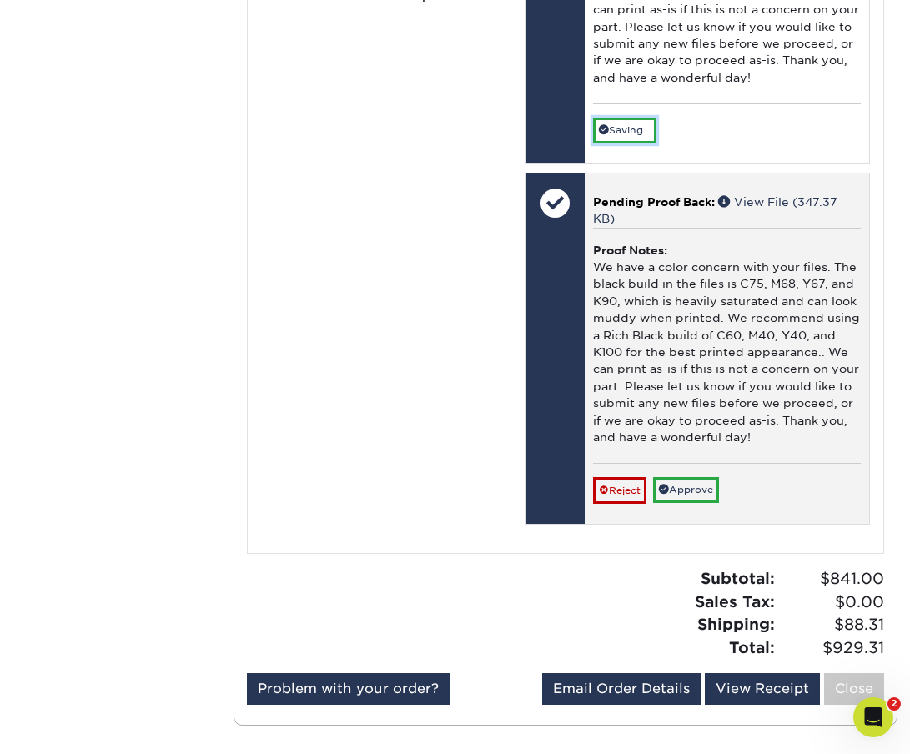
scroll to position [1080, 0]
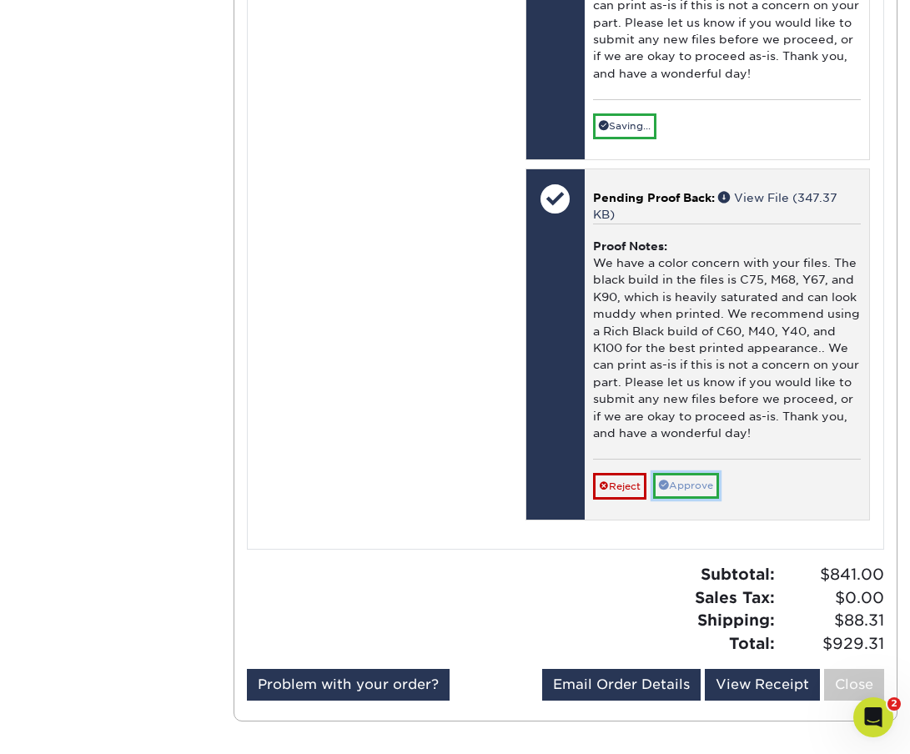
click at [692, 481] on link "Approve" at bounding box center [686, 486] width 66 height 26
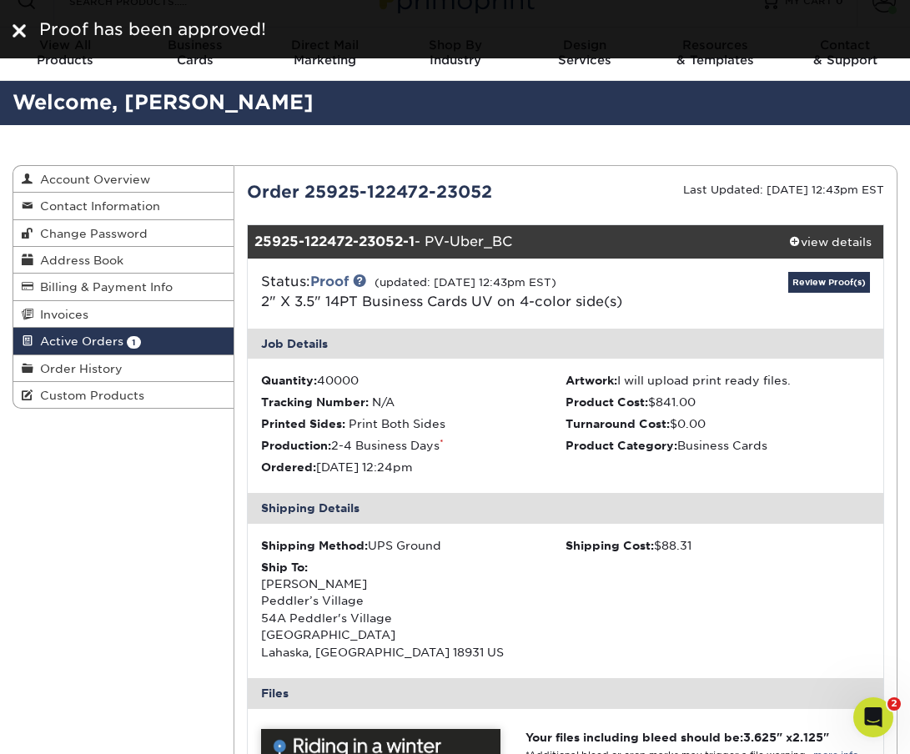
scroll to position [0, 0]
